Goal: Use online tool/utility: Utilize a website feature to perform a specific function

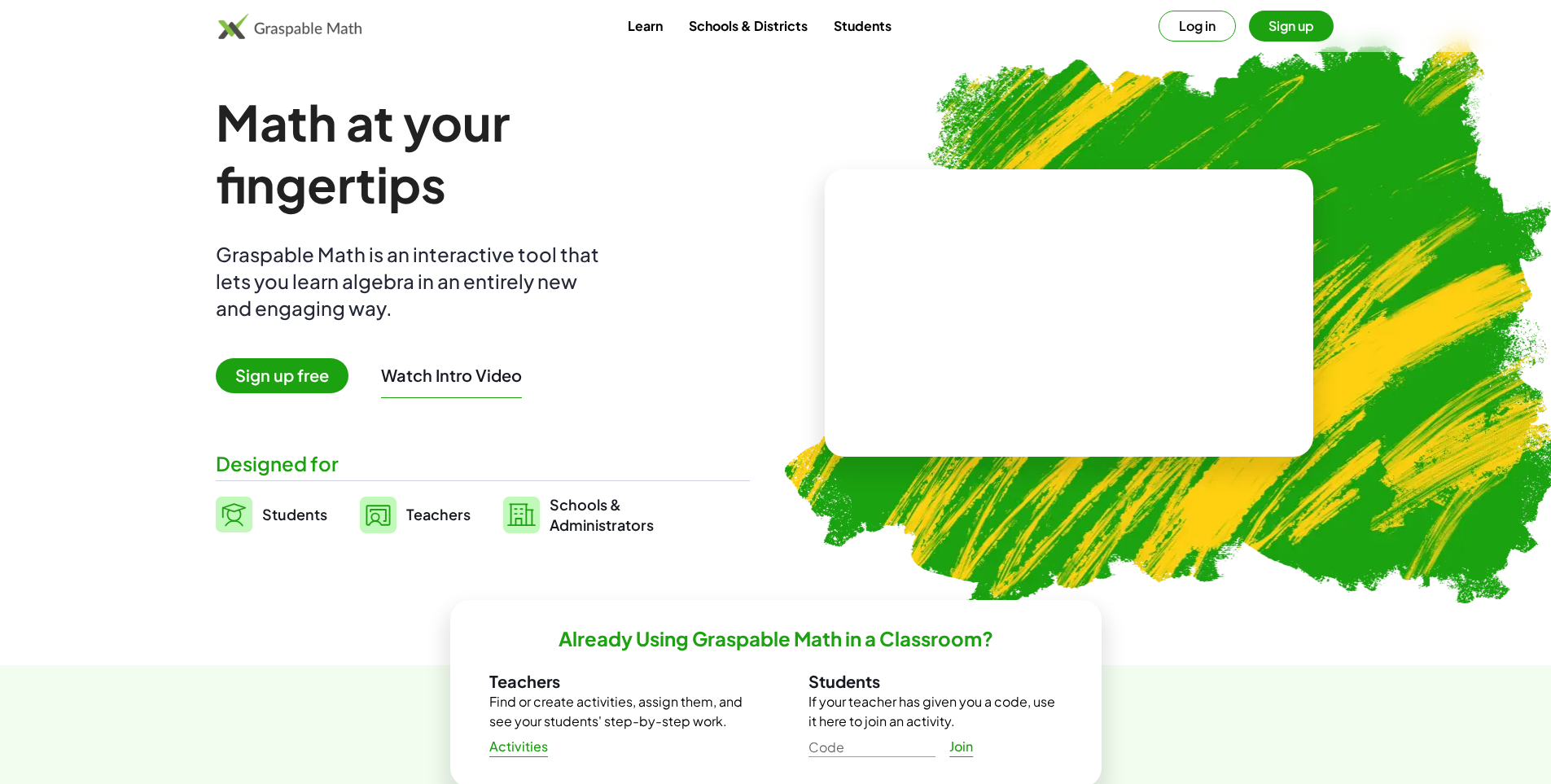
click at [299, 374] on span "Sign up free" at bounding box center [282, 375] width 133 height 35
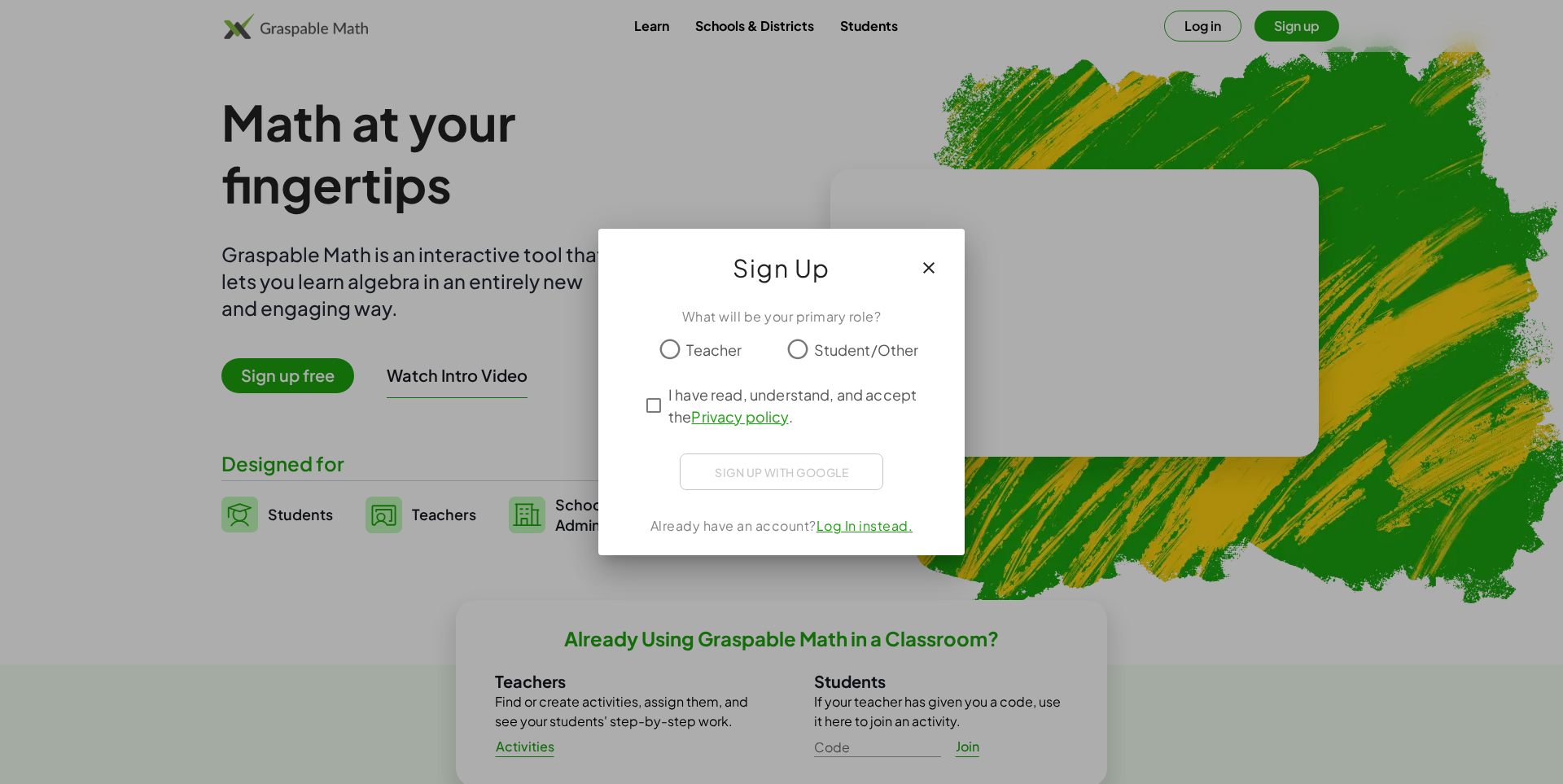
click at [721, 354] on span "Teacher" at bounding box center [713, 349] width 55 height 22
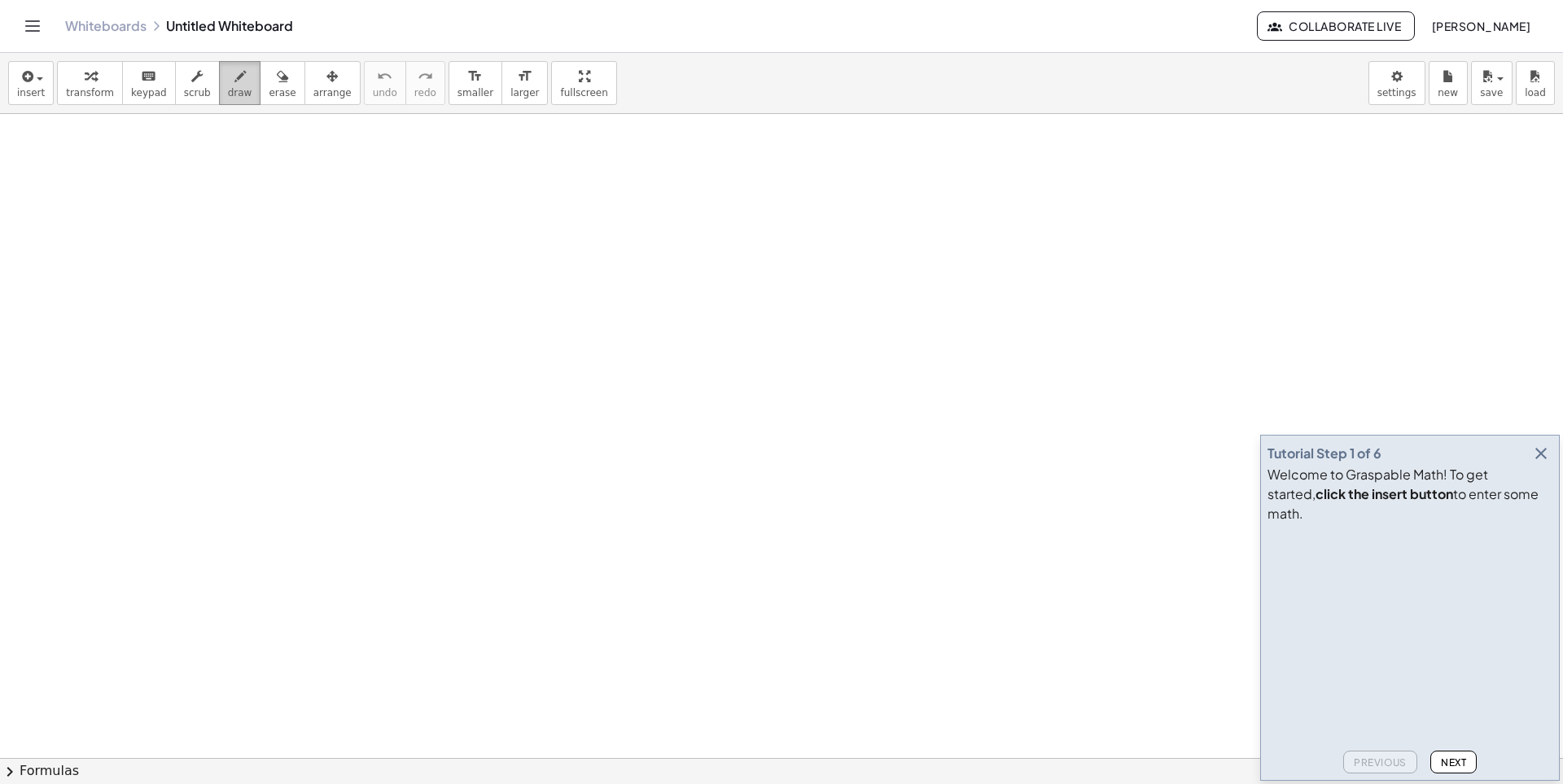
click at [230, 88] on span "draw" at bounding box center [241, 93] width 24 height 11
drag, startPoint x: 199, startPoint y: 234, endPoint x: 297, endPoint y: 286, distance: 110.9
click at [277, 85] on icon "button" at bounding box center [283, 76] width 11 height 20
drag, startPoint x: 210, startPoint y: 204, endPoint x: 153, endPoint y: 136, distance: 88.7
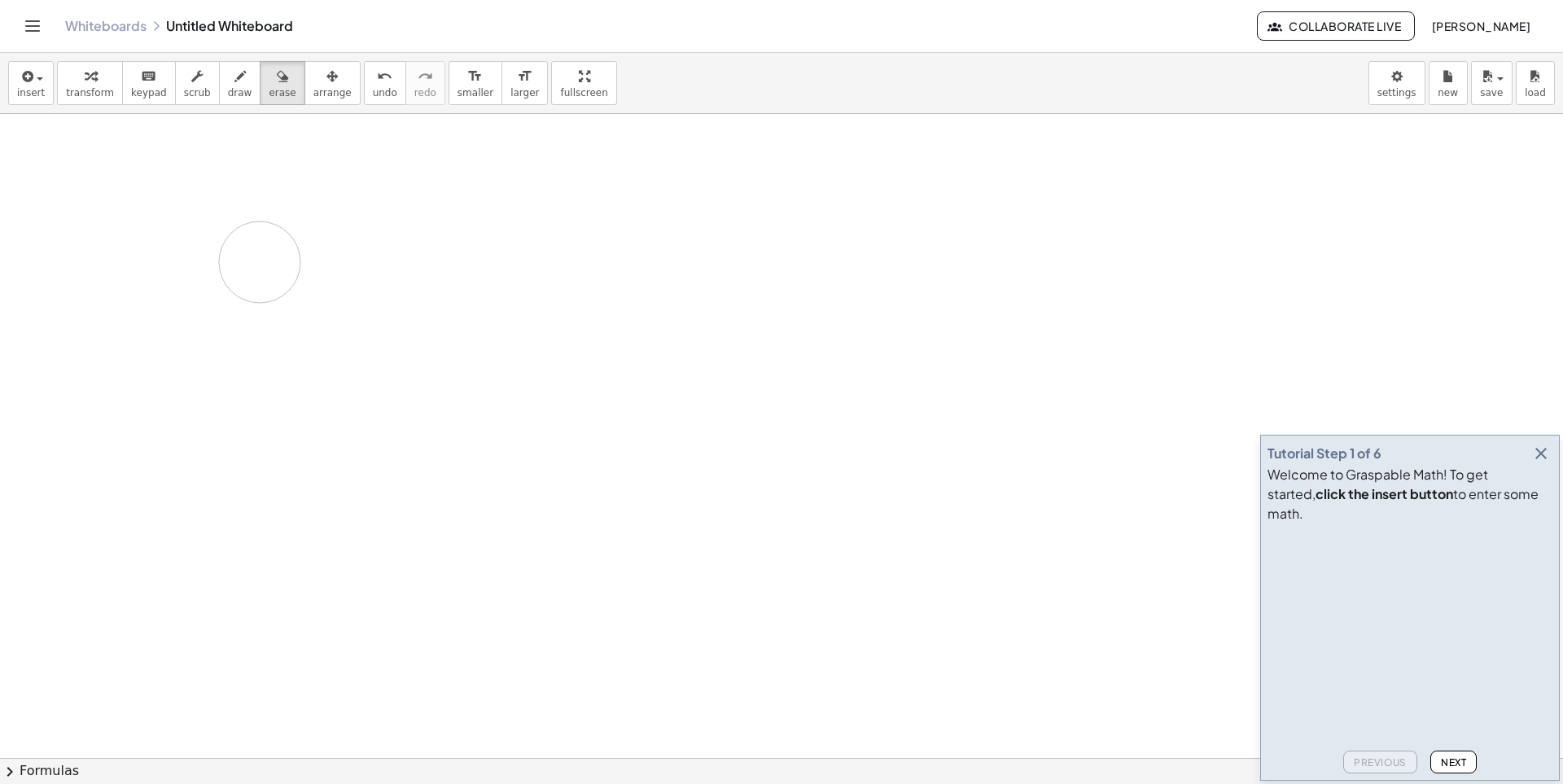
click at [67, 73] on div "button" at bounding box center [89, 75] width 48 height 20
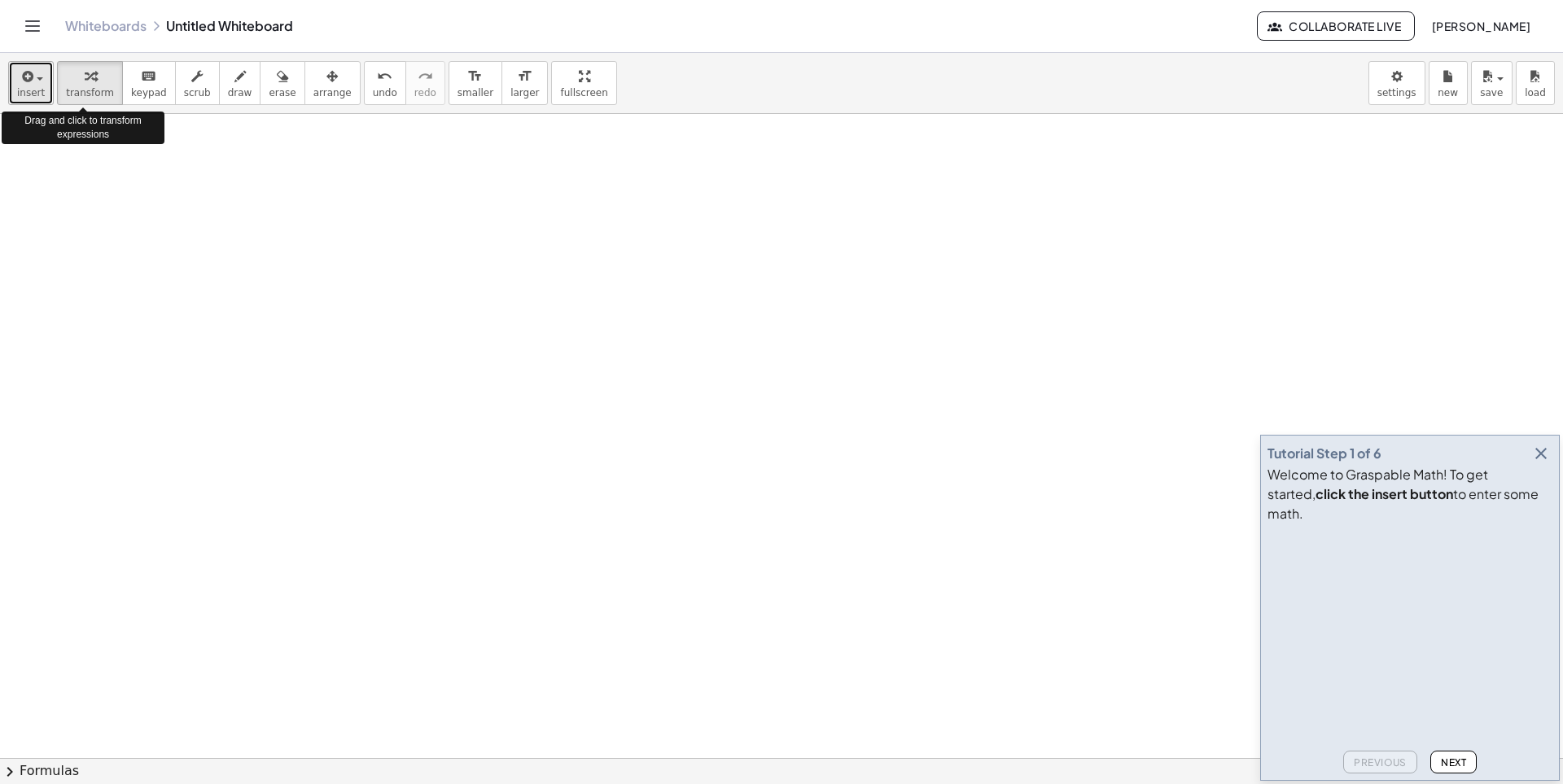
click at [34, 81] on span "button" at bounding box center [35, 78] width 3 height 11
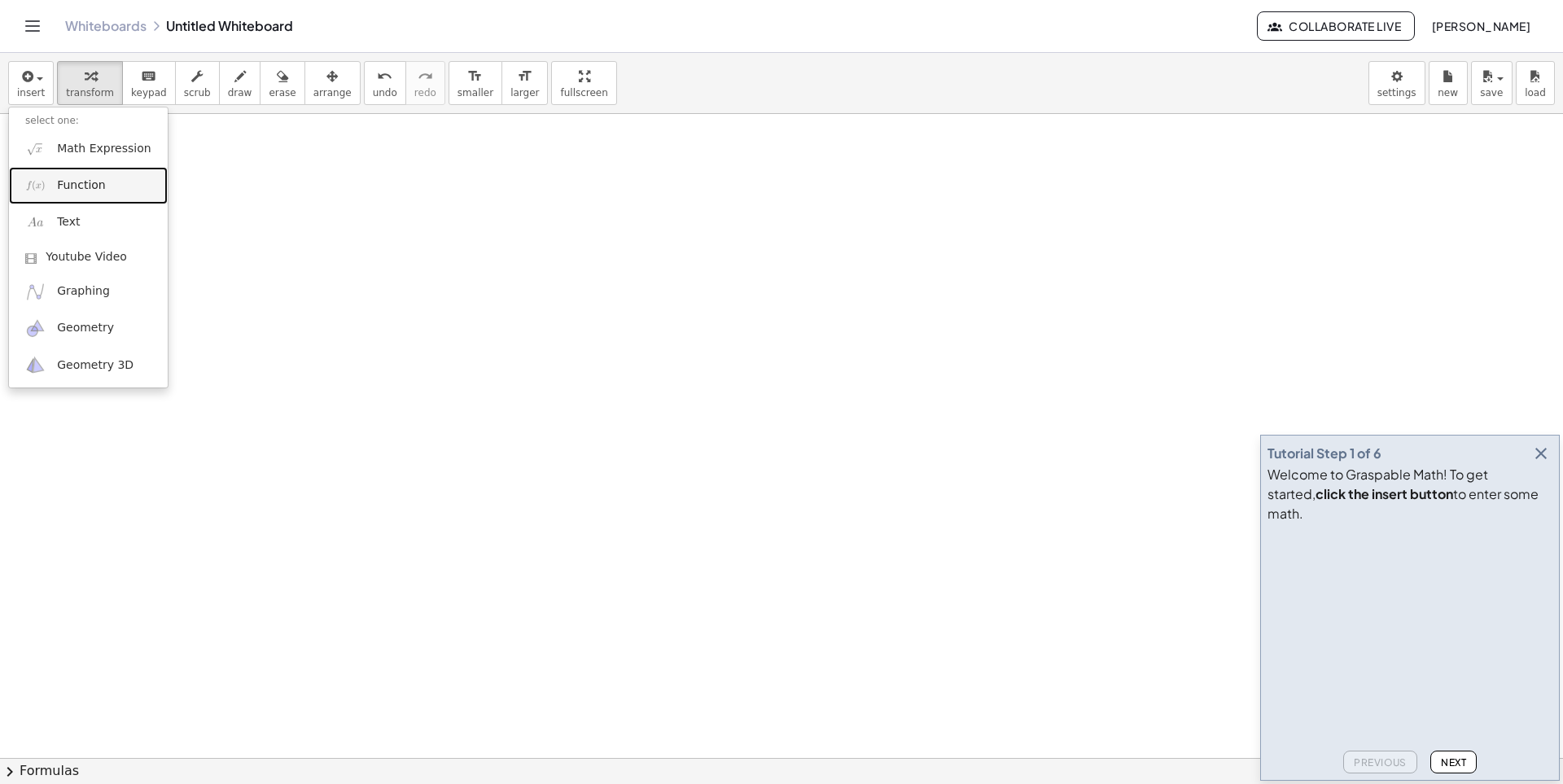
click at [109, 181] on link "Function" at bounding box center [89, 184] width 159 height 36
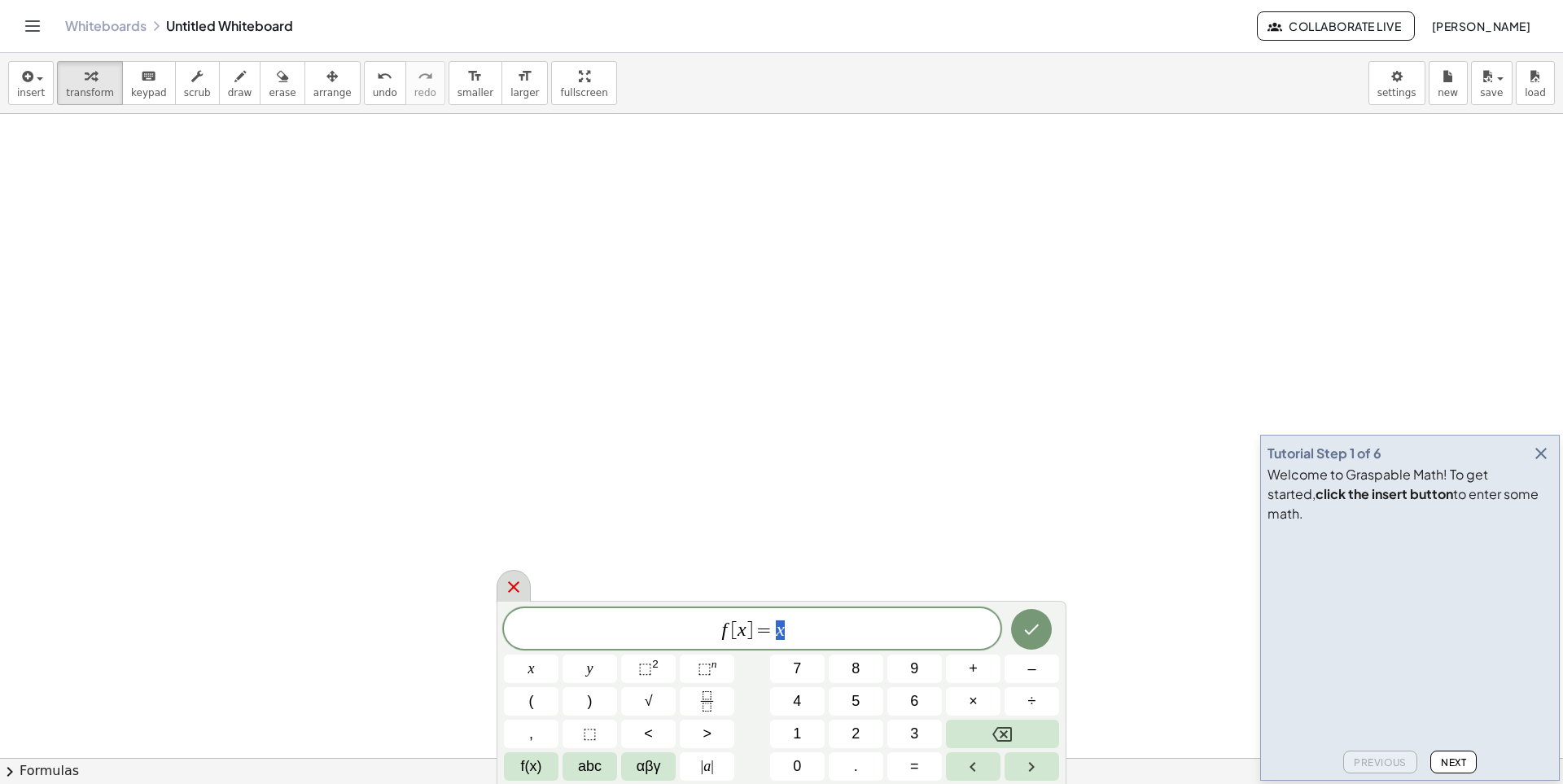
click at [517, 586] on icon at bounding box center [513, 587] width 20 height 20
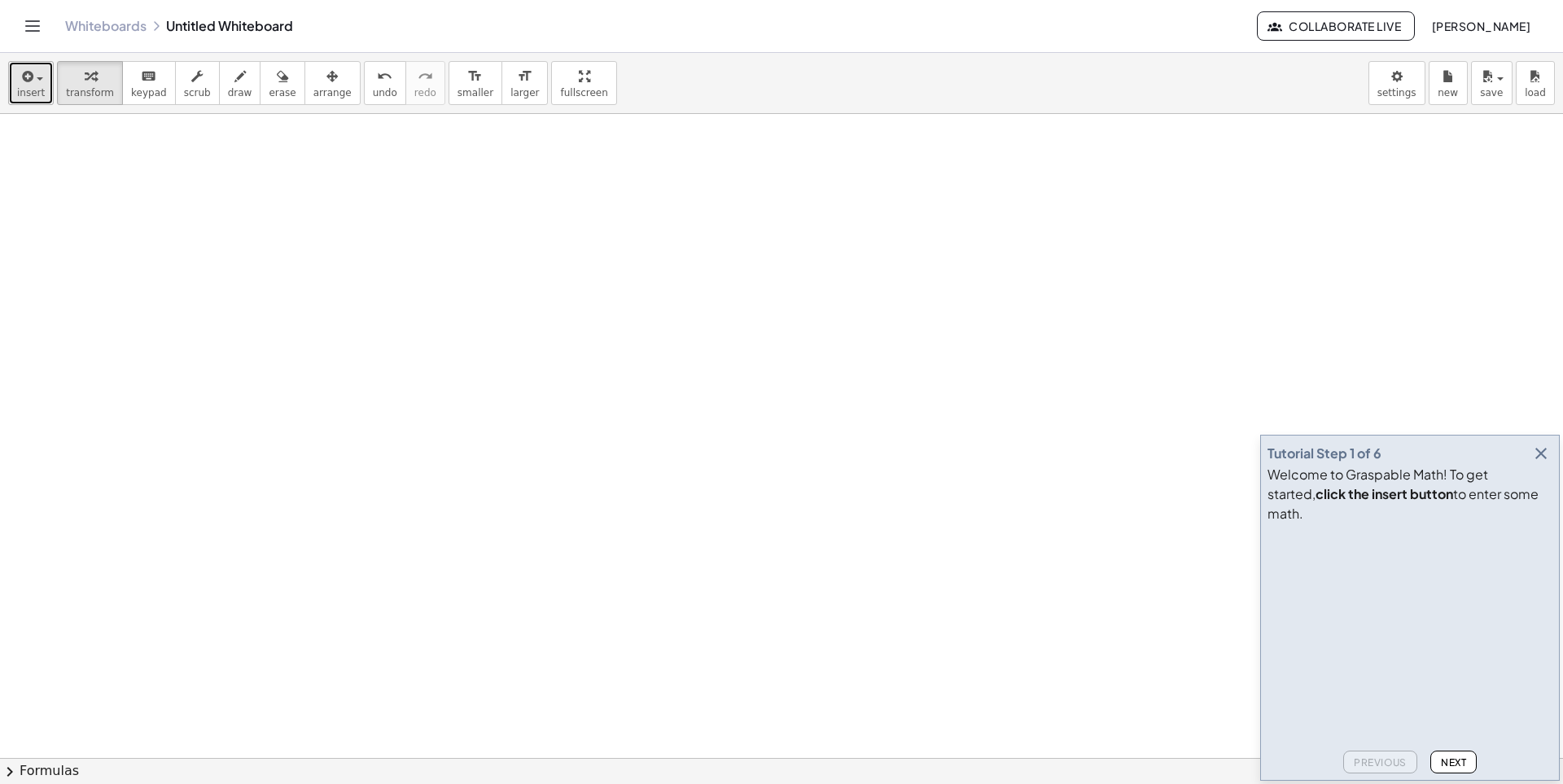
click at [31, 82] on icon "button" at bounding box center [26, 76] width 15 height 20
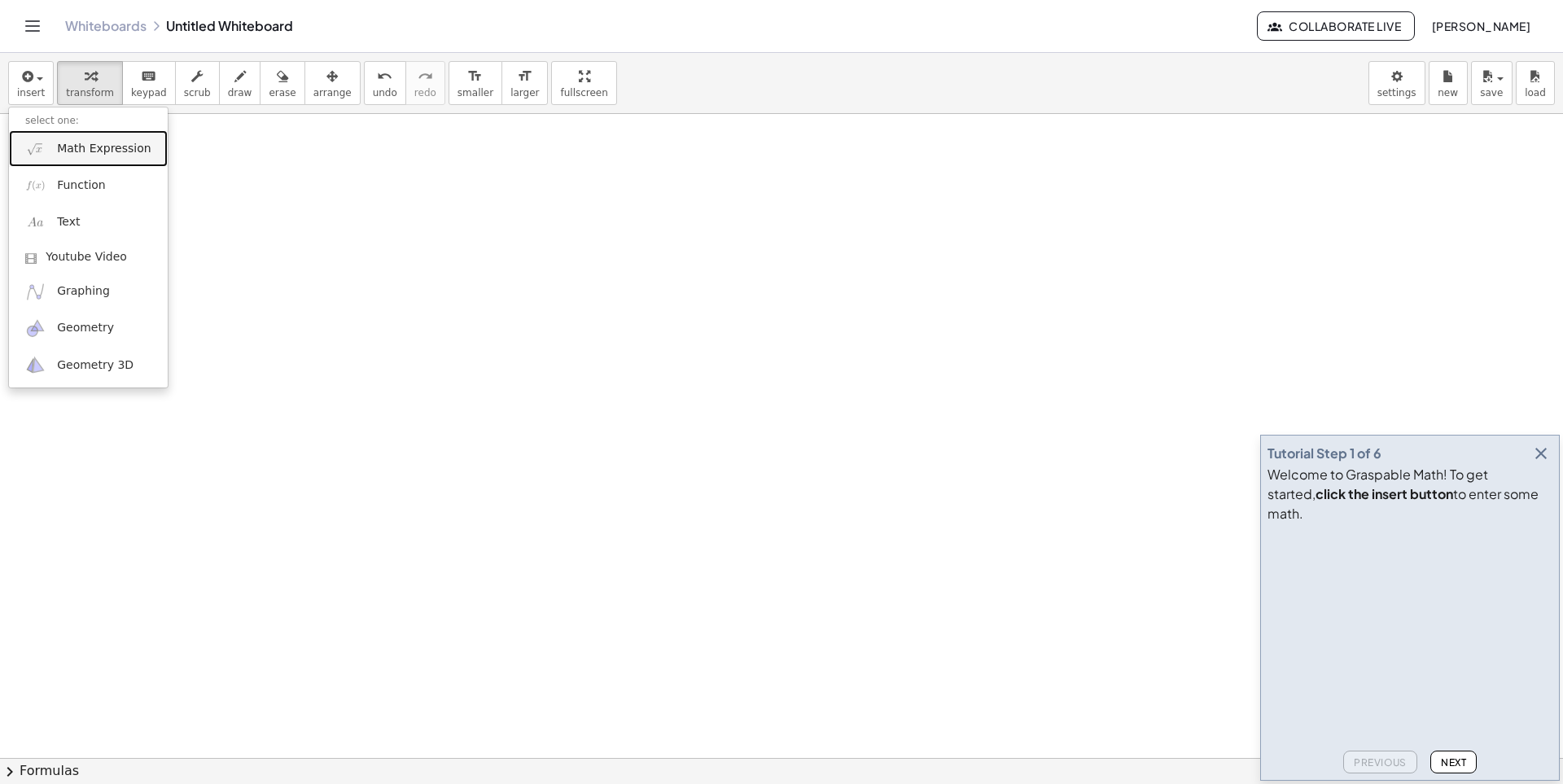
click at [66, 157] on link "Math Expression" at bounding box center [89, 148] width 159 height 36
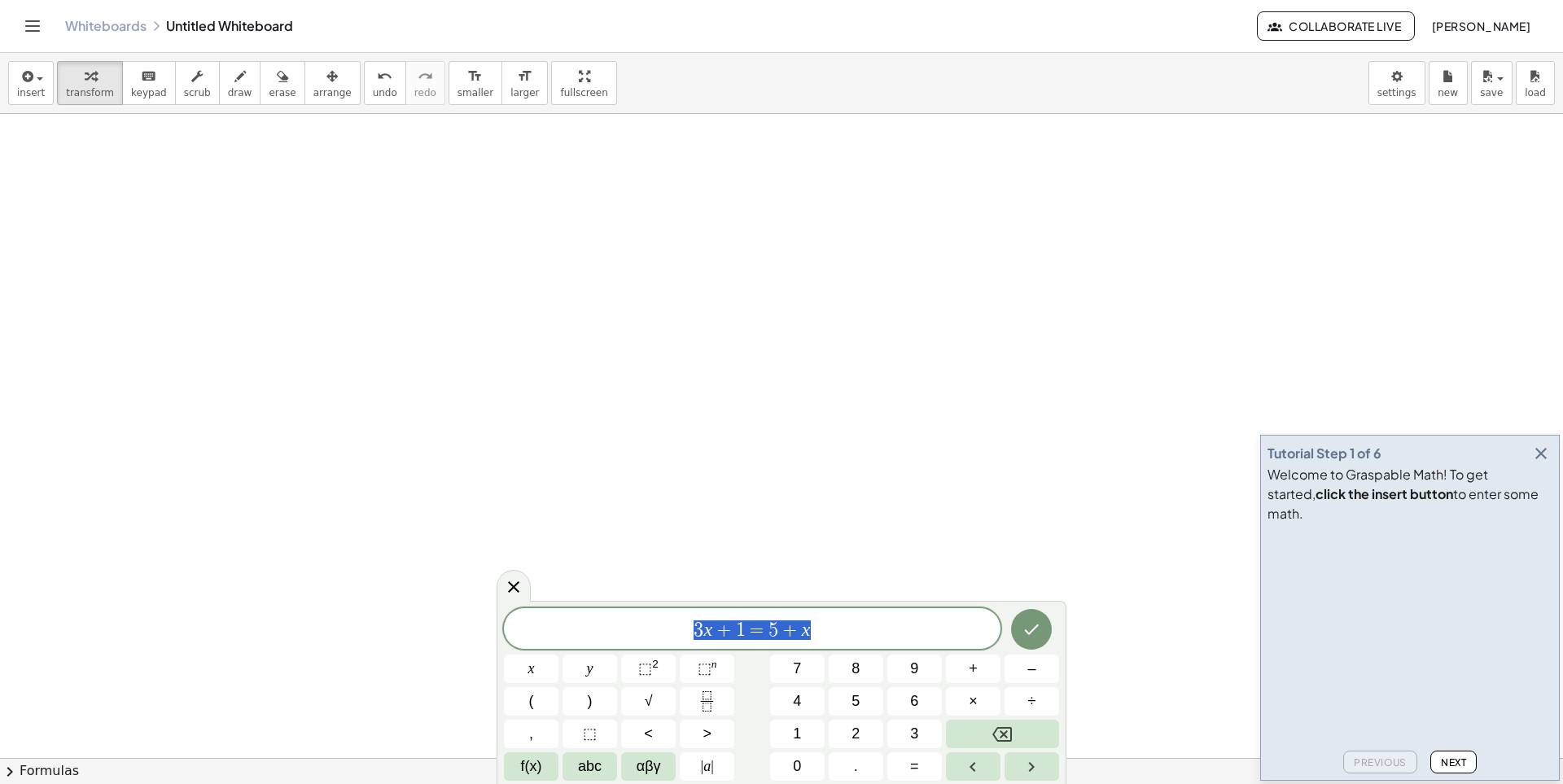
drag, startPoint x: 815, startPoint y: 625, endPoint x: 630, endPoint y: 610, distance: 185.6
click at [630, 610] on div "******** 3 x + 1 = 5 + x" at bounding box center [752, 628] width 497 height 40
click at [504, 578] on icon at bounding box center [513, 587] width 20 height 20
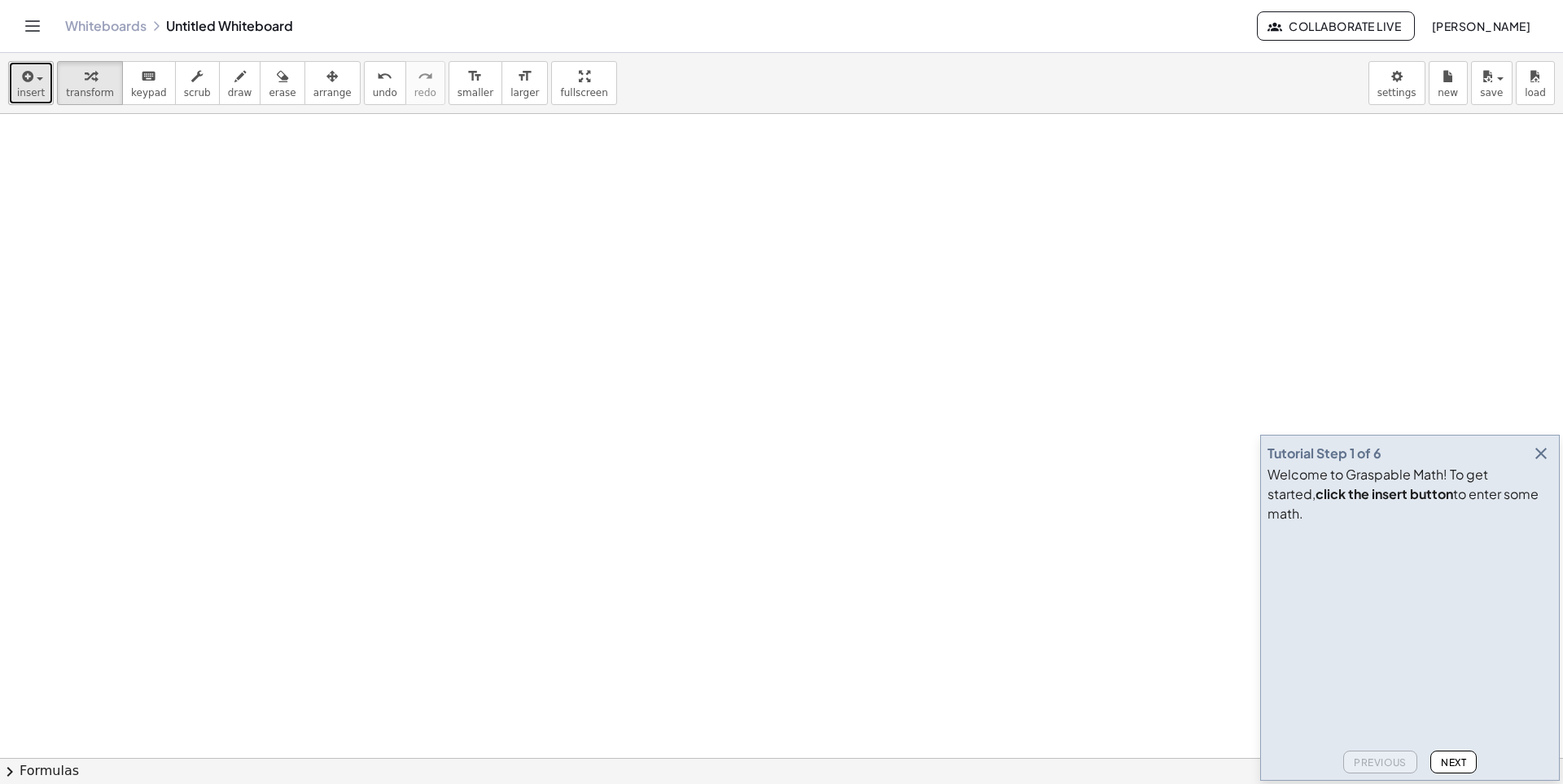
click at [35, 80] on span "button" at bounding box center [35, 78] width 3 height 11
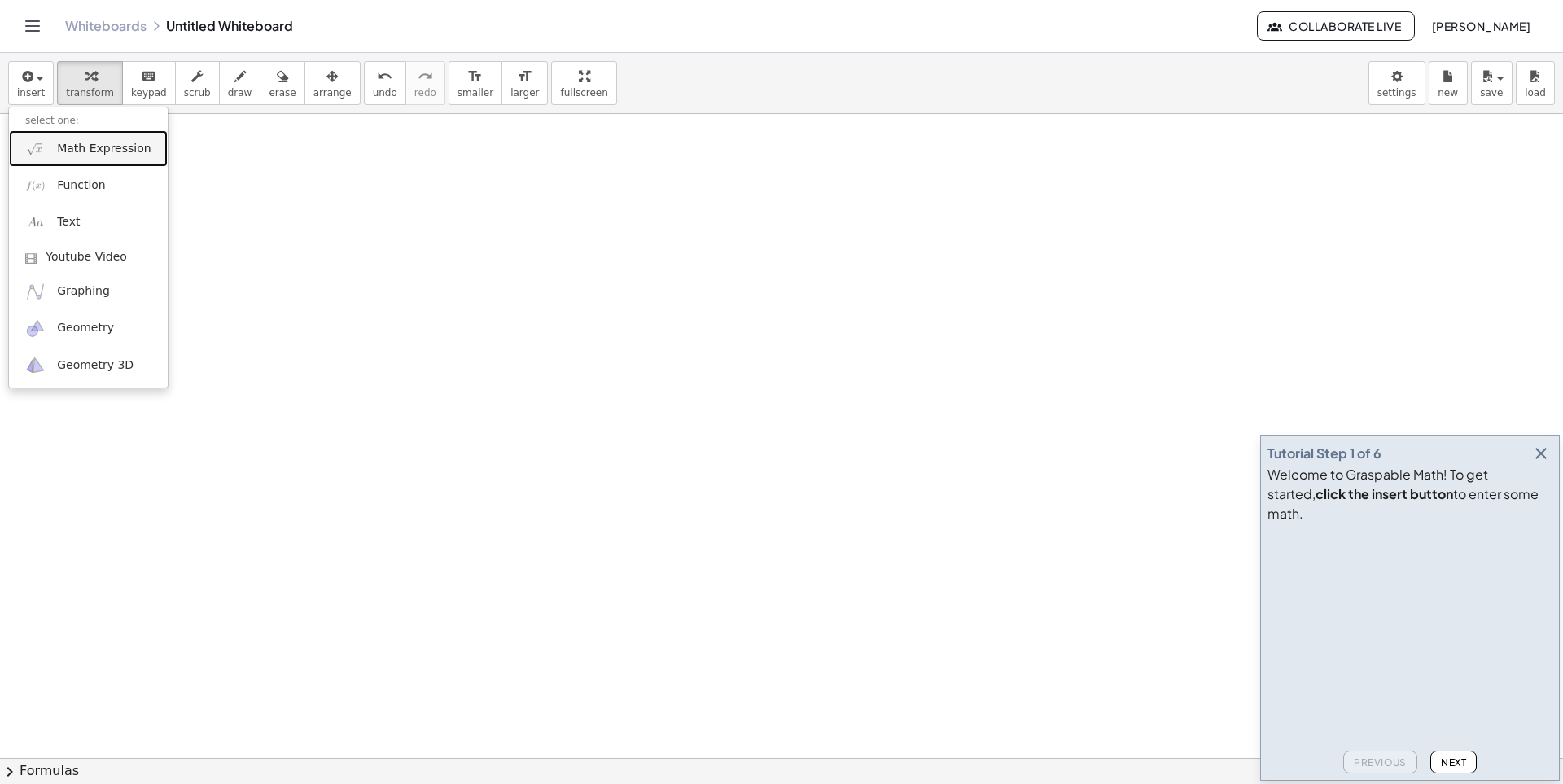
click at [53, 147] on link "Math Expression" at bounding box center [89, 148] width 159 height 36
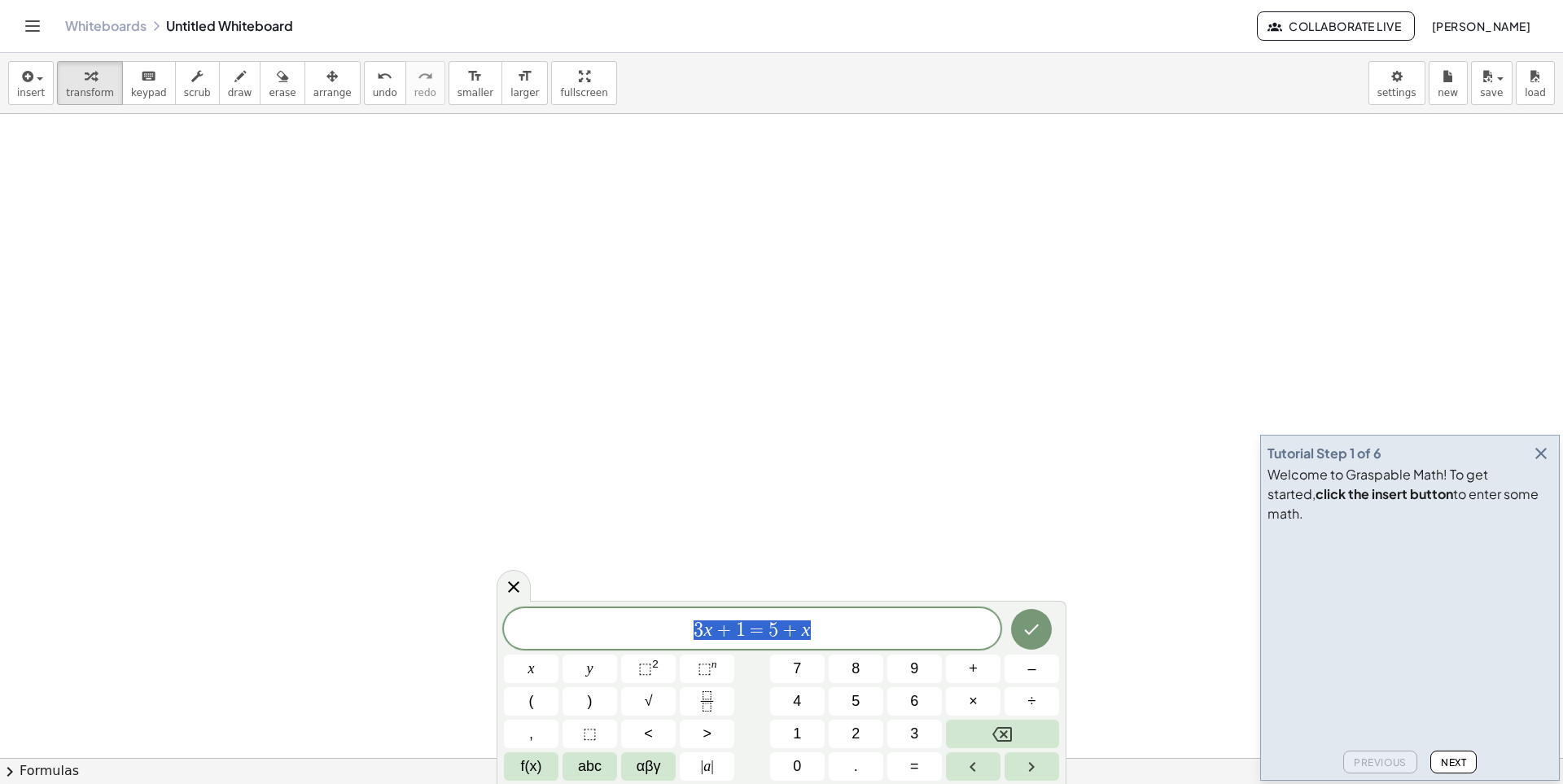
drag, startPoint x: 858, startPoint y: 631, endPoint x: 628, endPoint y: 624, distance: 230.1
click at [628, 623] on span "3 x + 1 = 5 + x" at bounding box center [752, 630] width 497 height 22
click at [963, 704] on button "×" at bounding box center [973, 701] width 54 height 28
click at [1045, 635] on button "Done" at bounding box center [1030, 629] width 40 height 40
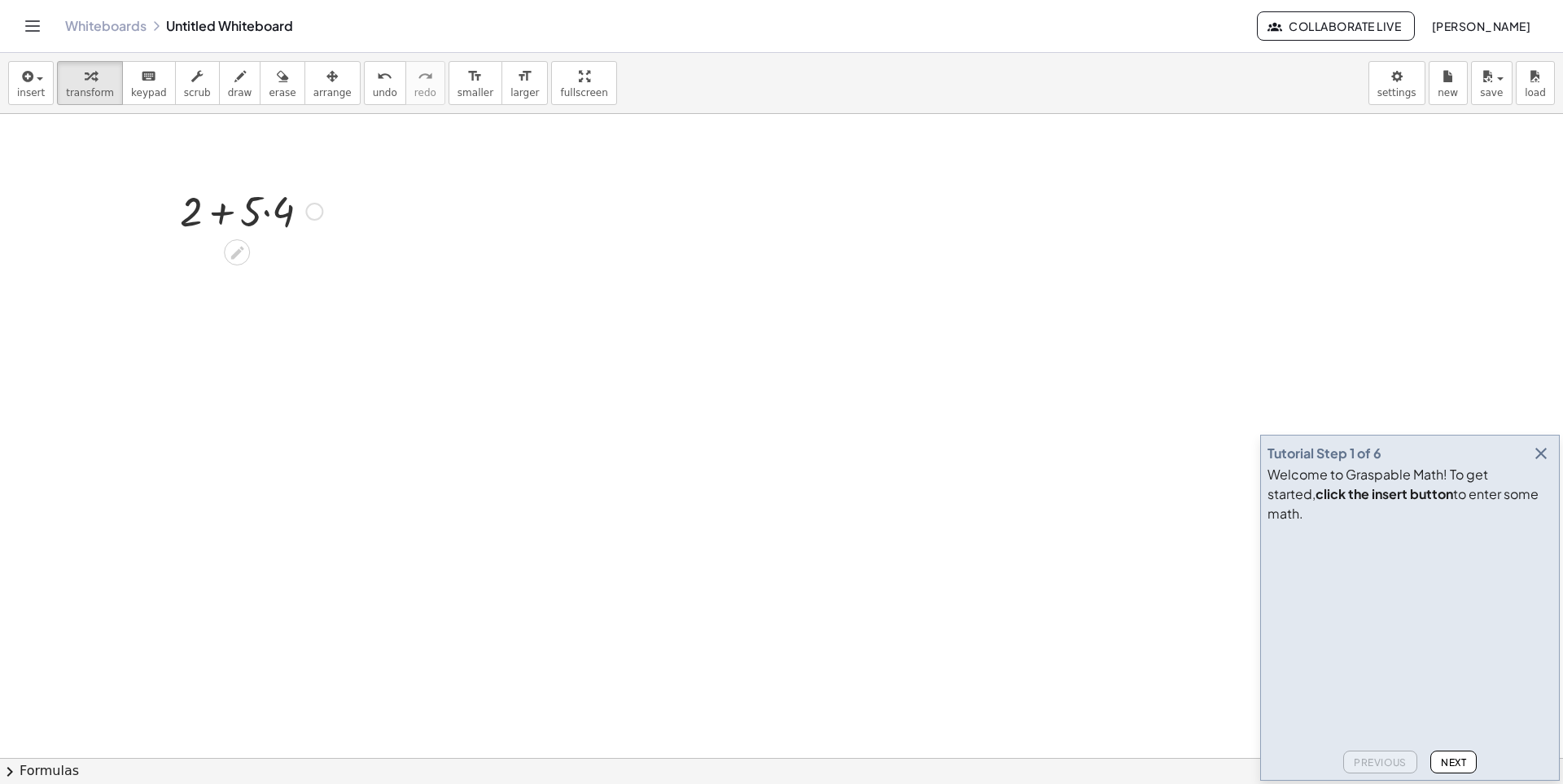
click at [285, 215] on div at bounding box center [252, 210] width 159 height 55
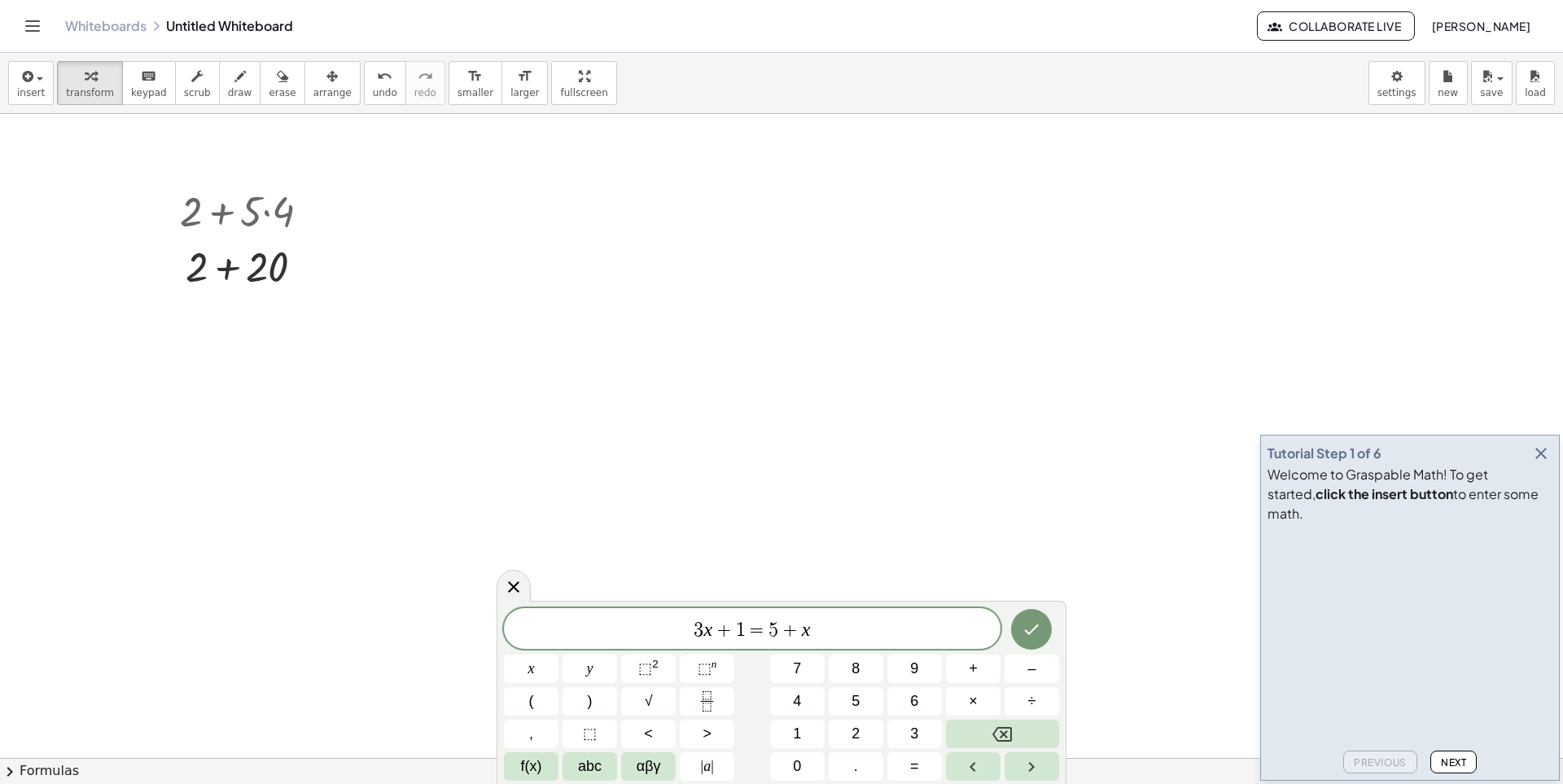
drag, startPoint x: 276, startPoint y: 209, endPoint x: 458, endPoint y: 239, distance: 184.5
click at [314, 210] on div at bounding box center [314, 211] width 18 height 18
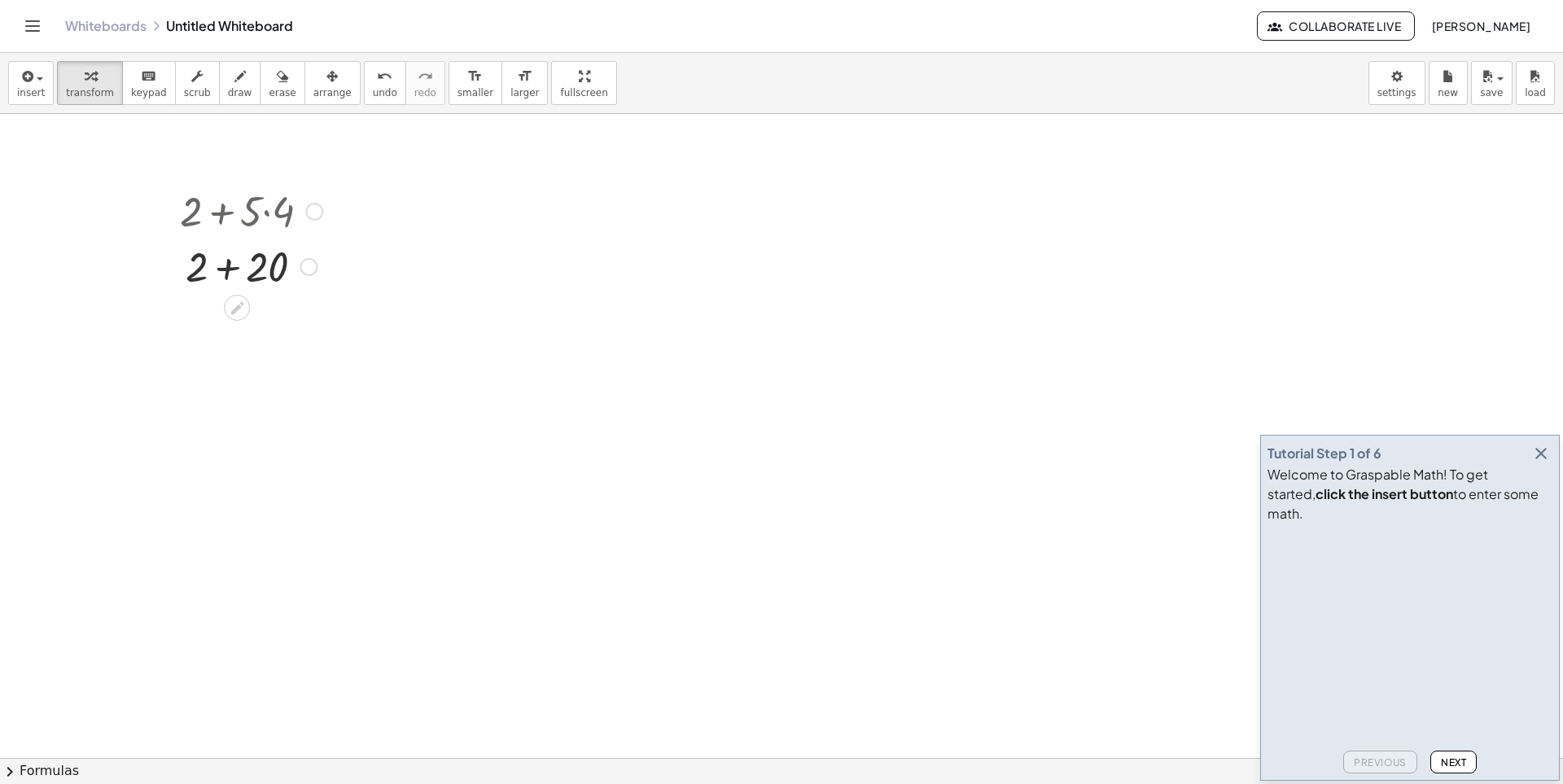
click at [285, 207] on div at bounding box center [252, 210] width 159 height 55
